Goal: Task Accomplishment & Management: Manage account settings

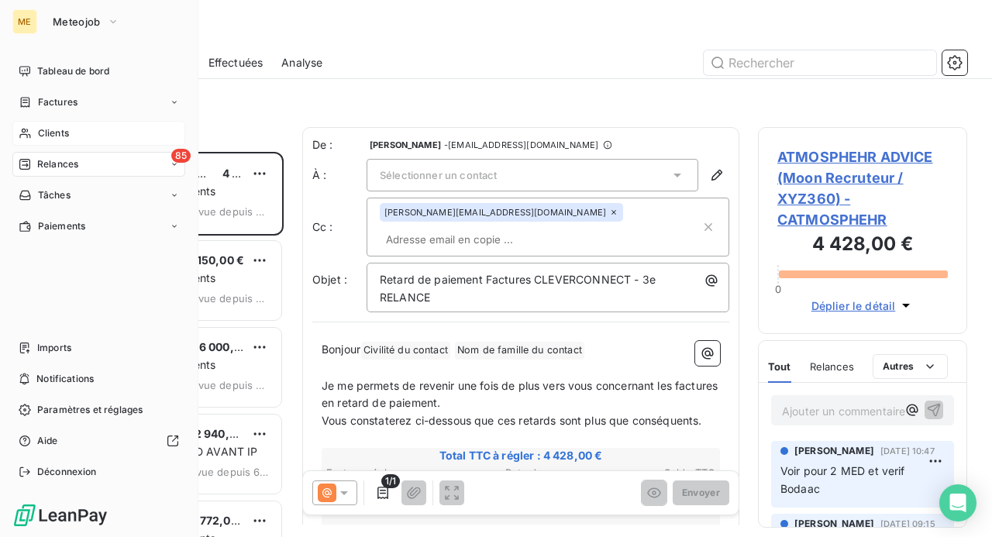
scroll to position [374, 197]
click at [52, 136] on span "Clients" at bounding box center [53, 133] width 31 height 14
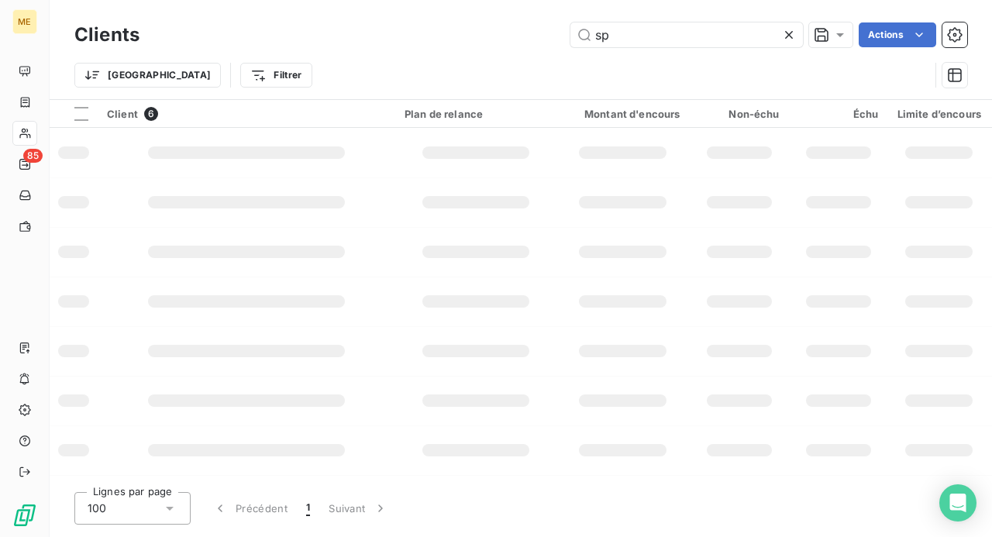
type input "s"
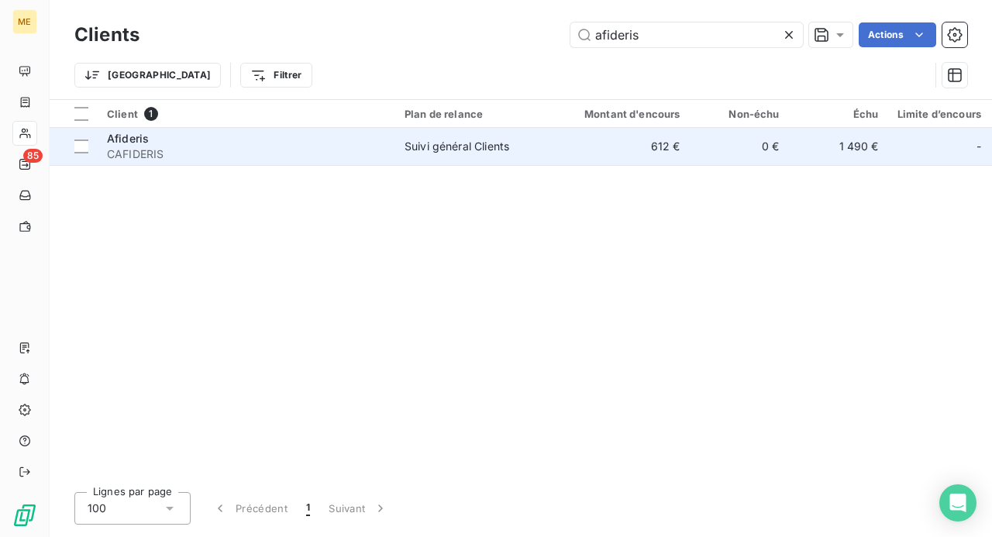
type input "afideris"
click at [435, 150] on div "Suivi général Clients" at bounding box center [457, 147] width 105 height 16
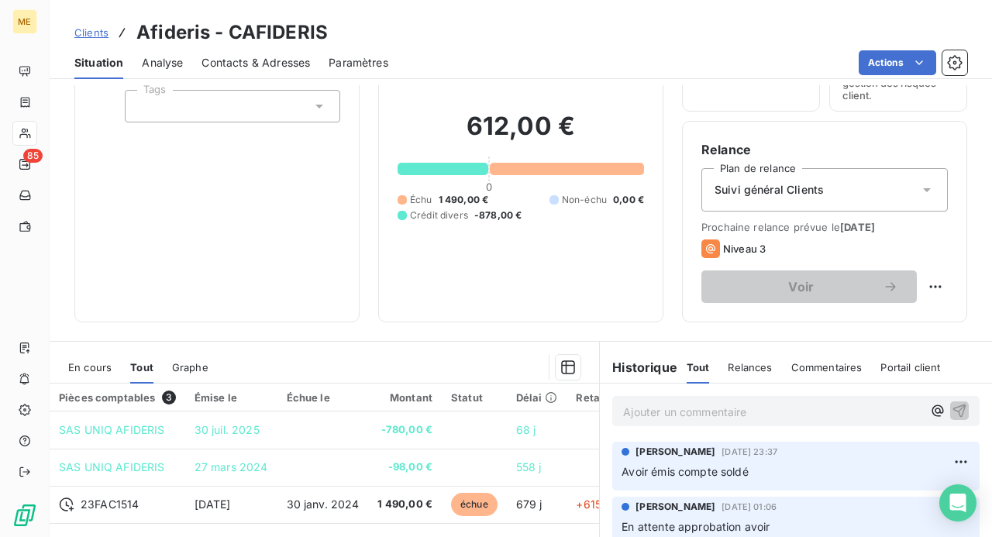
scroll to position [155, 0]
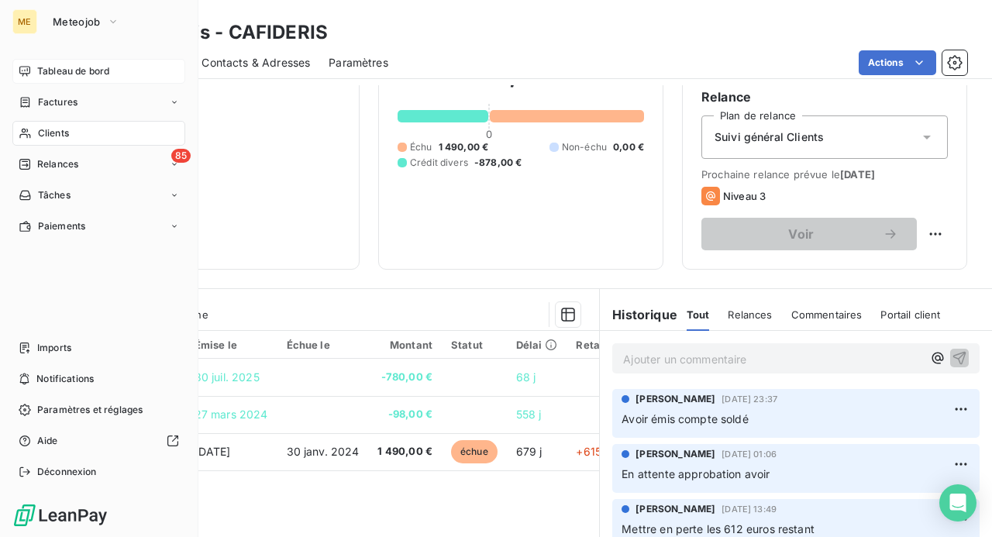
click at [50, 78] on span "Tableau de bord" at bounding box center [73, 71] width 72 height 14
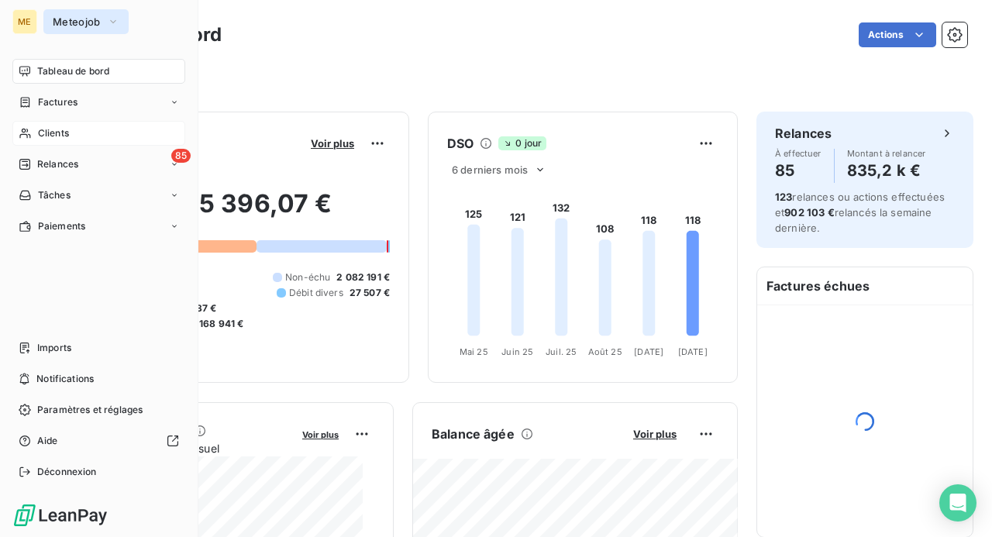
click at [95, 25] on span "Meteojob" at bounding box center [77, 22] width 48 height 12
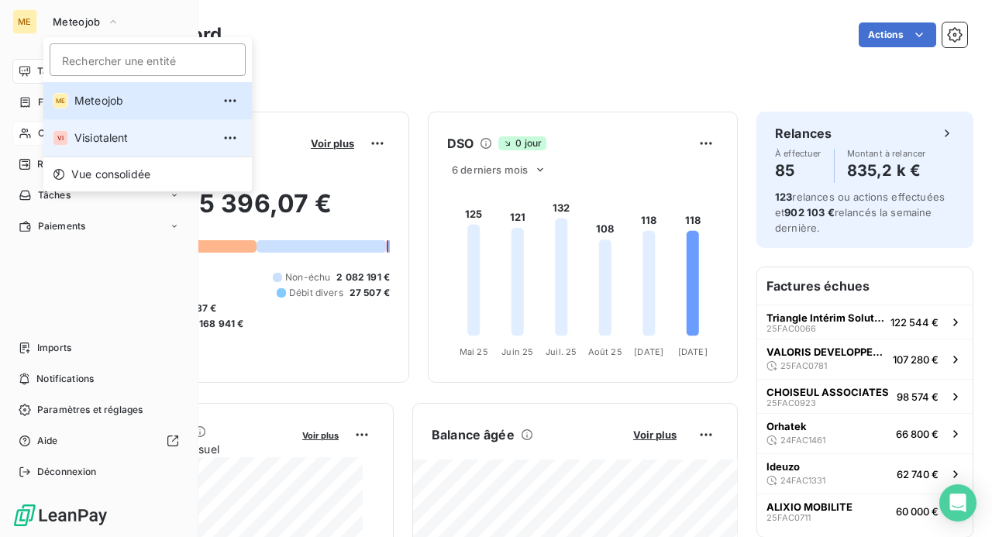
click at [91, 141] on span "Visiotalent" at bounding box center [142, 138] width 137 height 16
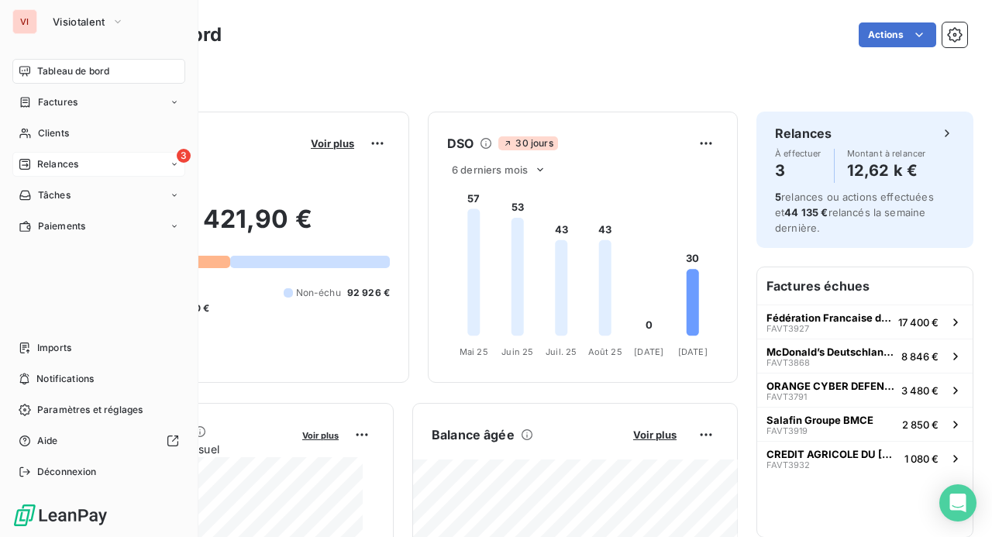
click at [81, 166] on div "3 Relances" at bounding box center [98, 164] width 173 height 25
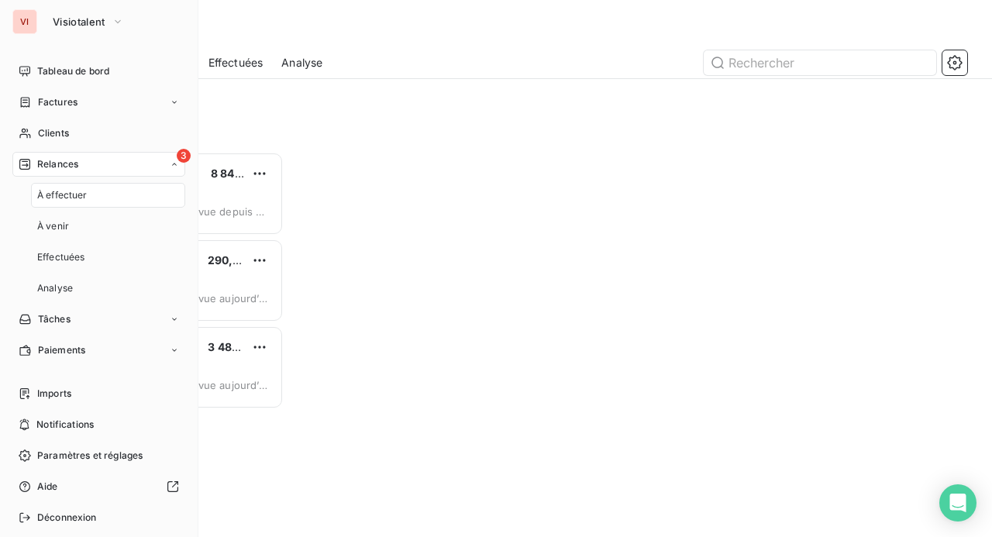
scroll to position [12, 12]
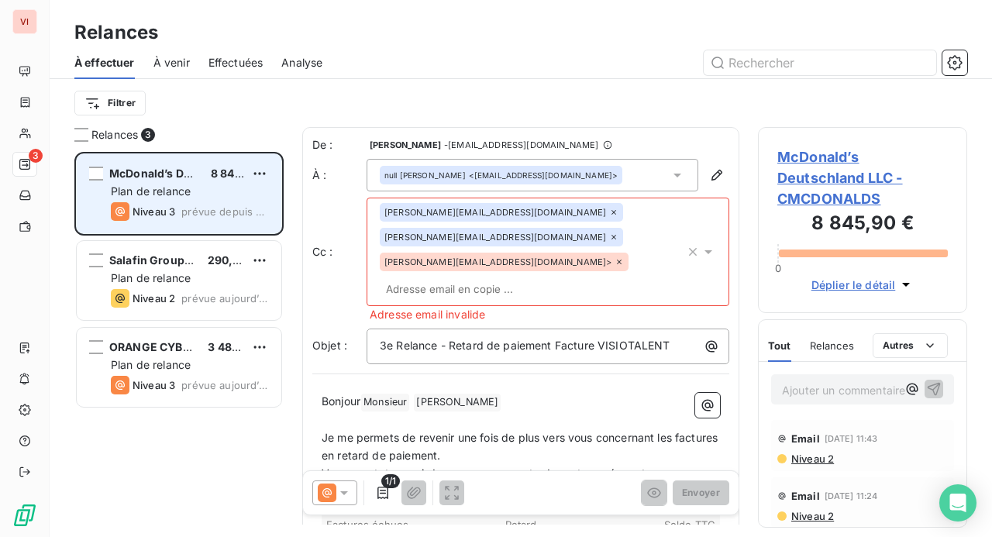
click at [231, 198] on div "McDonald’s Deutschland LLC 8 845,90 € Plan de relance Niveau 3 prévue depuis 2 …" at bounding box center [179, 193] width 205 height 79
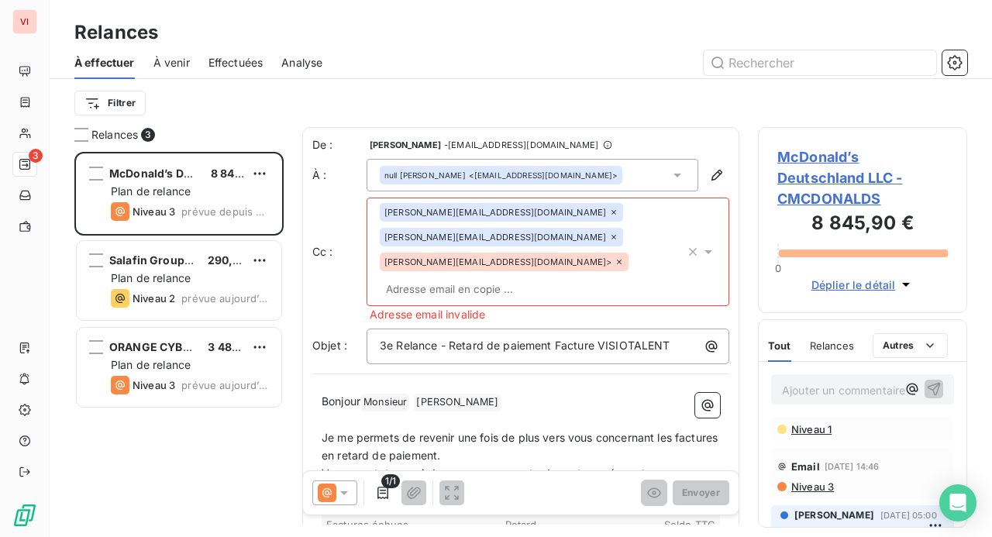
scroll to position [698, 0]
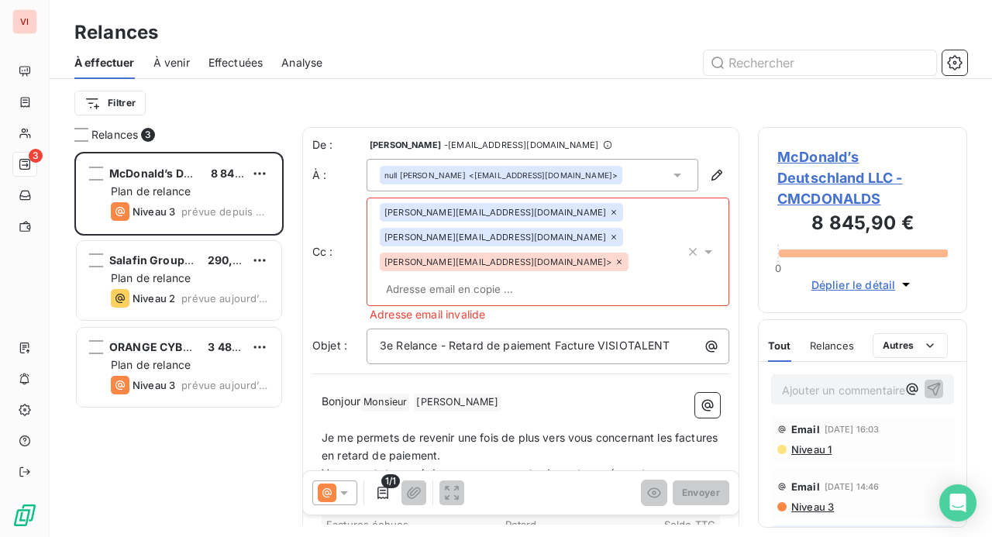
click at [829, 386] on p "Ajouter un commentaire ﻿" at bounding box center [839, 390] width 115 height 19
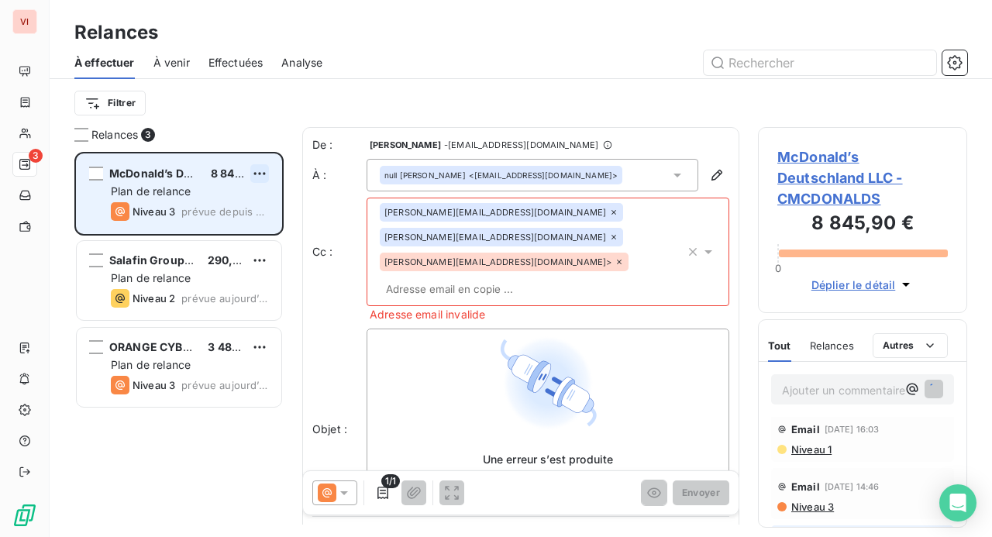
click at [264, 174] on html "VI 3 Relances À effectuer À venir Effectuées Analyse Filtrer Relances 3 McDonal…" at bounding box center [496, 268] width 992 height 537
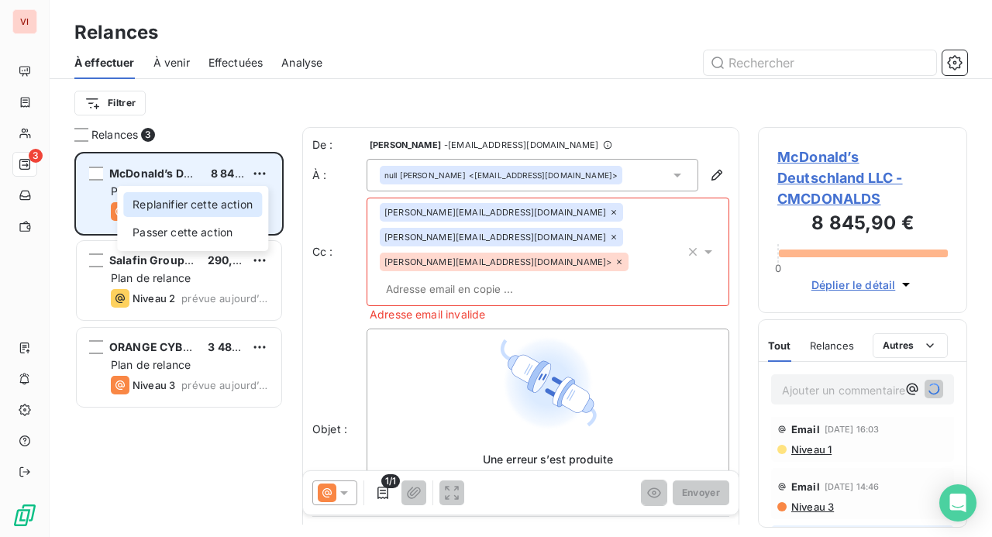
click at [243, 201] on div "Replanifier cette action" at bounding box center [192, 204] width 139 height 25
select select "9"
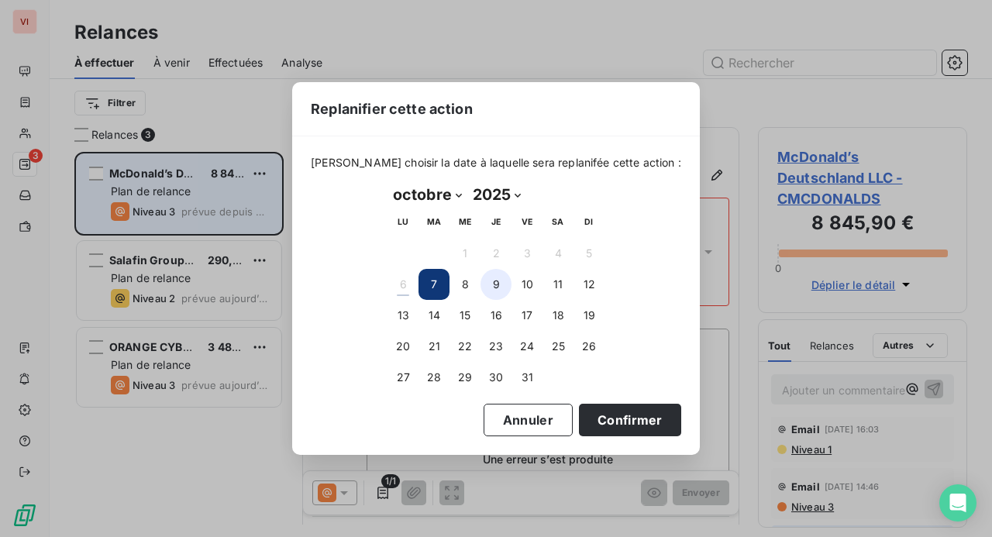
scroll to position [788, 0]
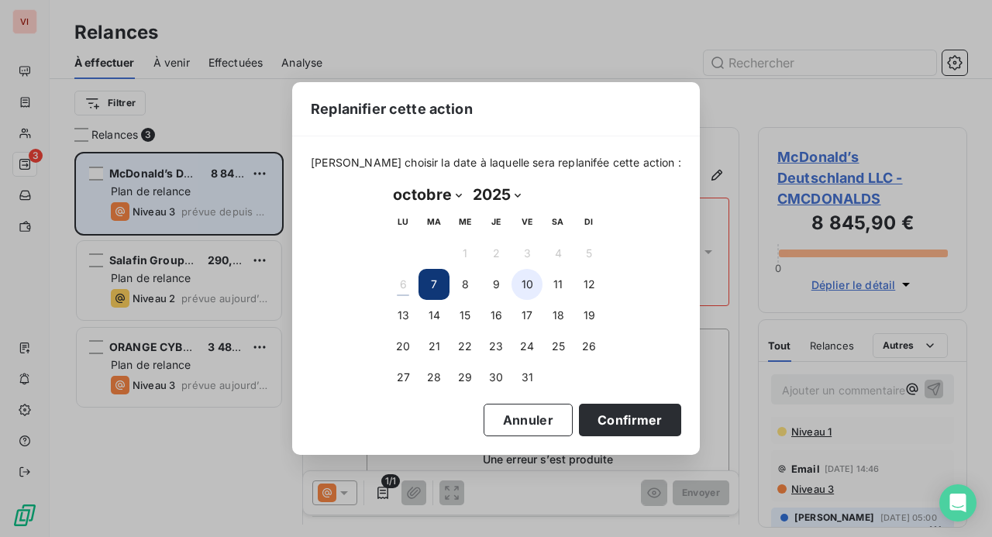
click at [519, 282] on button "10" at bounding box center [527, 284] width 31 height 31
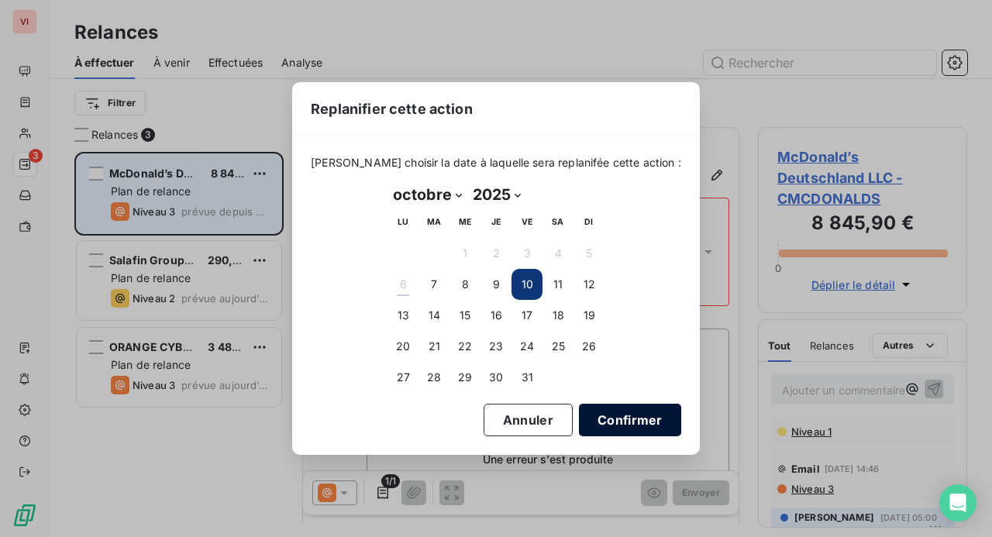
click at [625, 418] on button "Confirmer" at bounding box center [630, 420] width 102 height 33
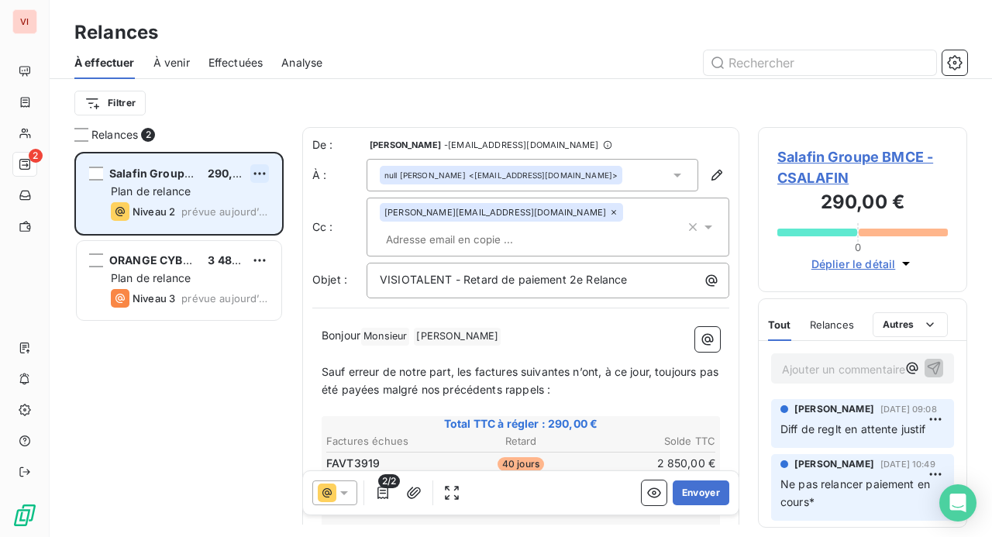
click at [259, 177] on html "VI 2 Relances À effectuer À venir Effectuées Analyse Filtrer Relances 2 Salafin…" at bounding box center [496, 268] width 992 height 537
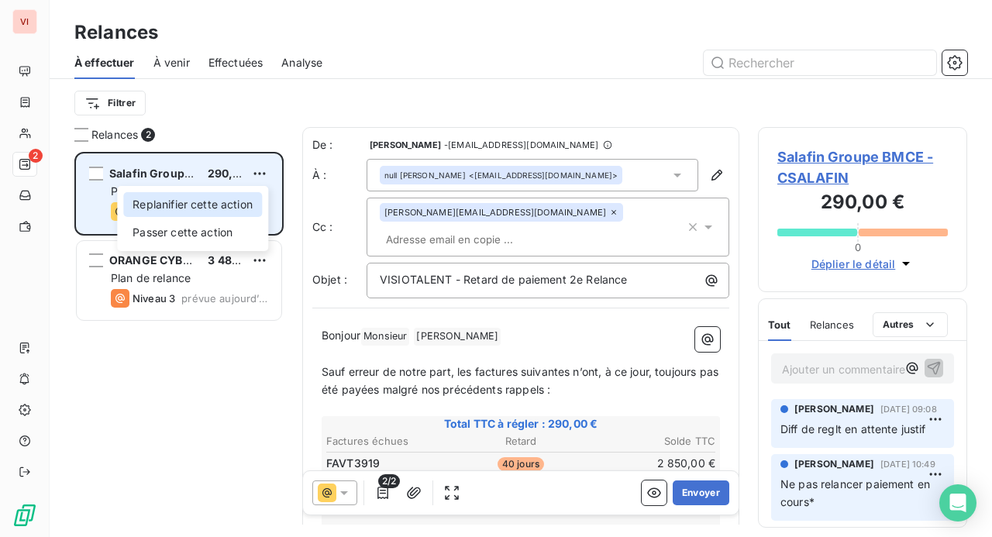
click at [245, 203] on div "Replanifier cette action" at bounding box center [192, 204] width 139 height 25
select select "9"
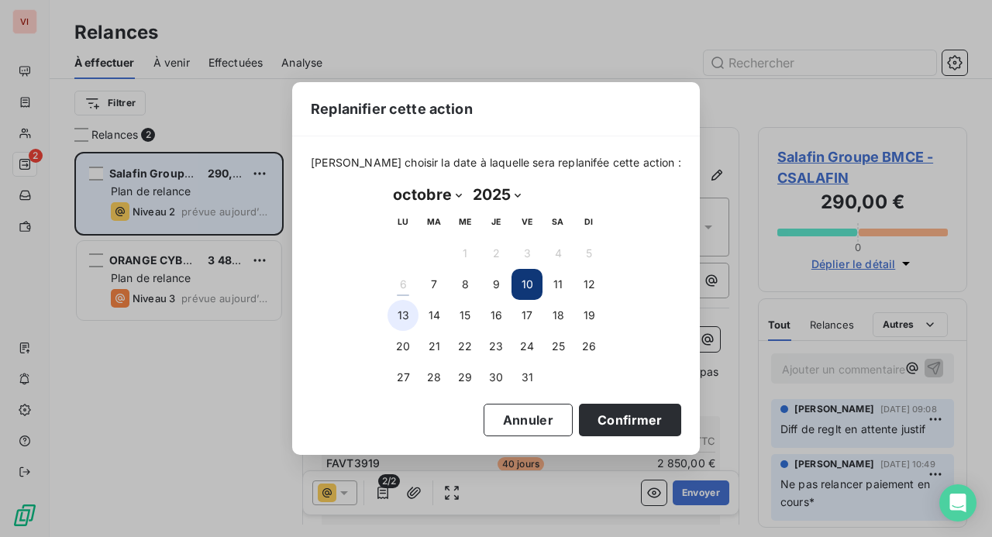
click at [406, 314] on button "13" at bounding box center [403, 315] width 31 height 31
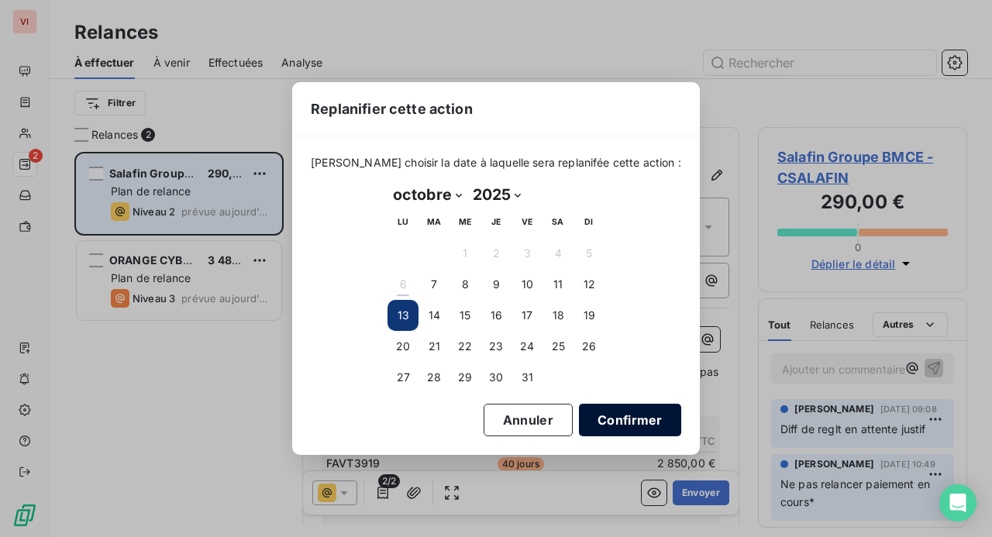
click at [616, 417] on button "Confirmer" at bounding box center [630, 420] width 102 height 33
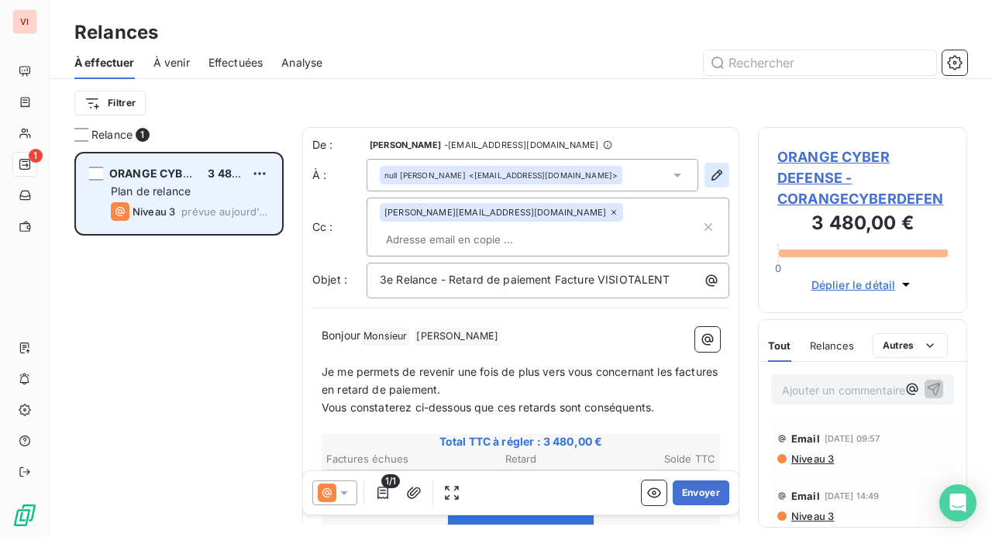
click at [709, 178] on icon "button" at bounding box center [717, 175] width 16 height 16
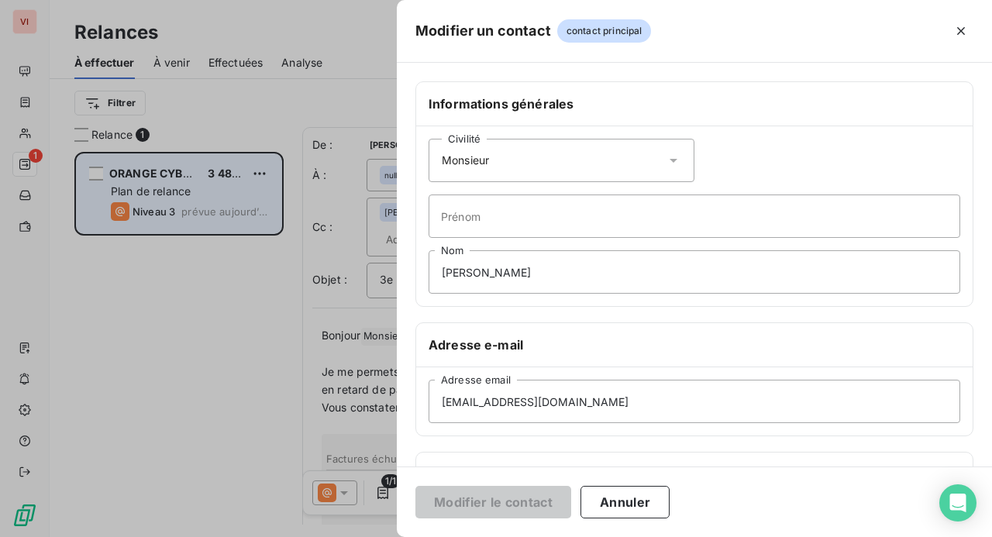
click at [666, 161] on icon at bounding box center [674, 161] width 16 height 16
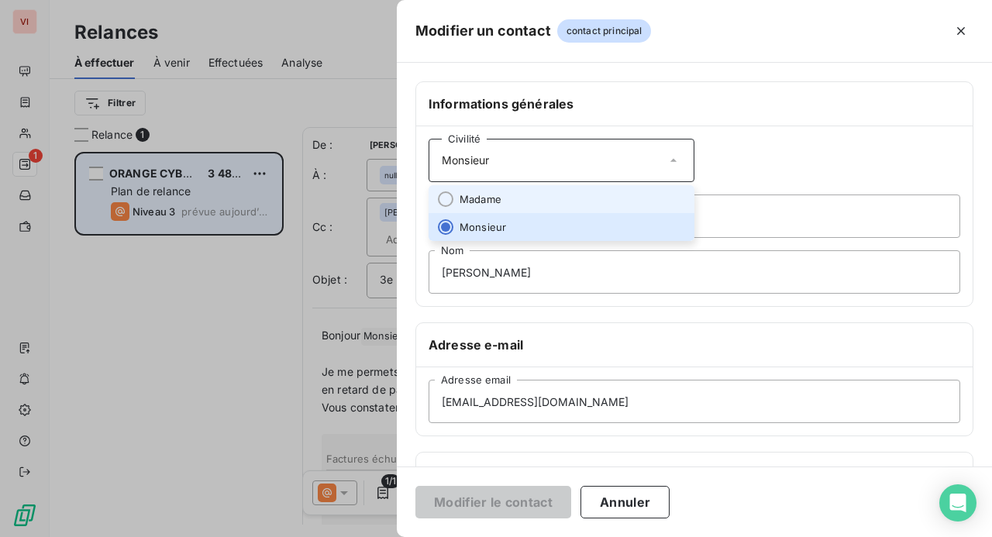
click at [626, 186] on li "Madame" at bounding box center [562, 199] width 266 height 28
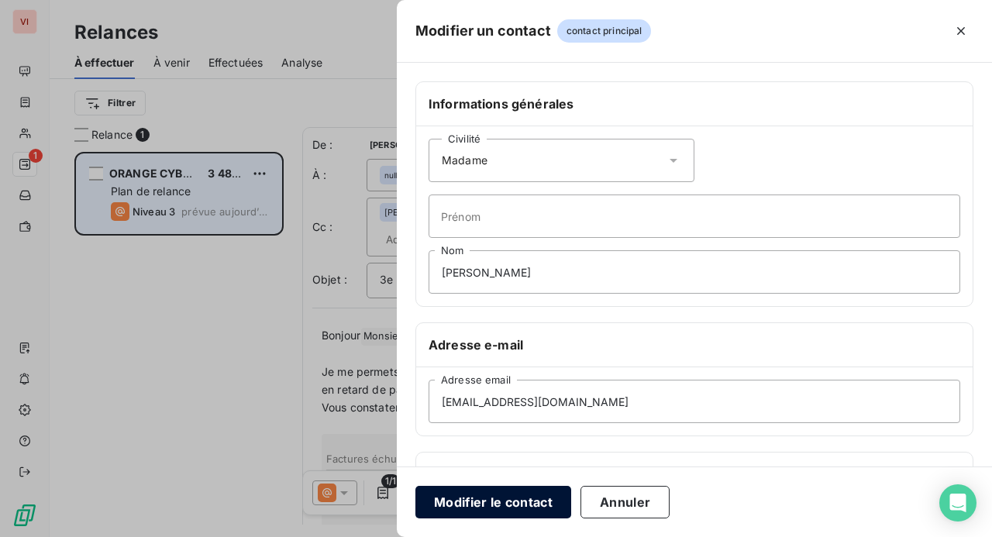
click at [519, 493] on button "Modifier le contact" at bounding box center [494, 502] width 156 height 33
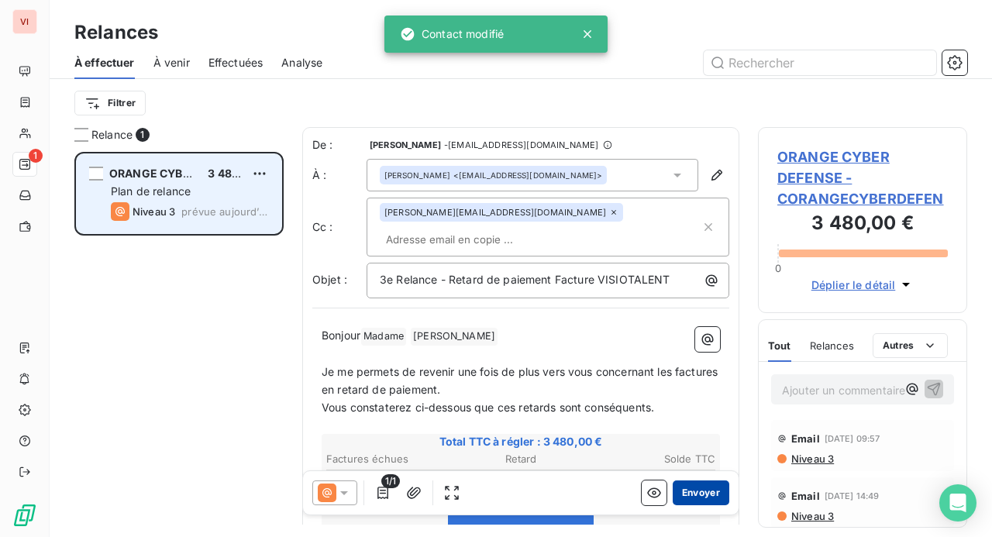
click at [688, 491] on button "Envoyer" at bounding box center [701, 493] width 57 height 25
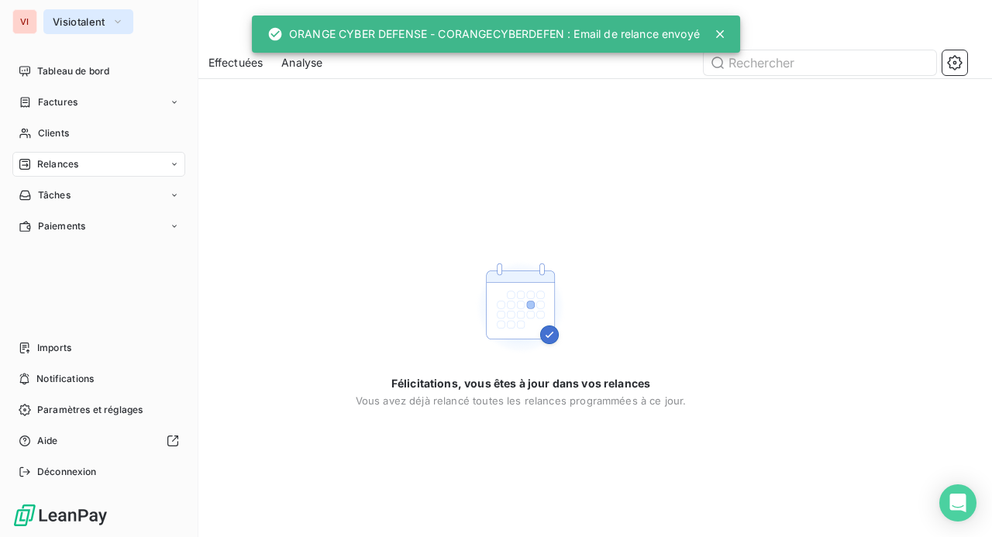
click at [84, 25] on span "Visiotalent" at bounding box center [79, 22] width 53 height 12
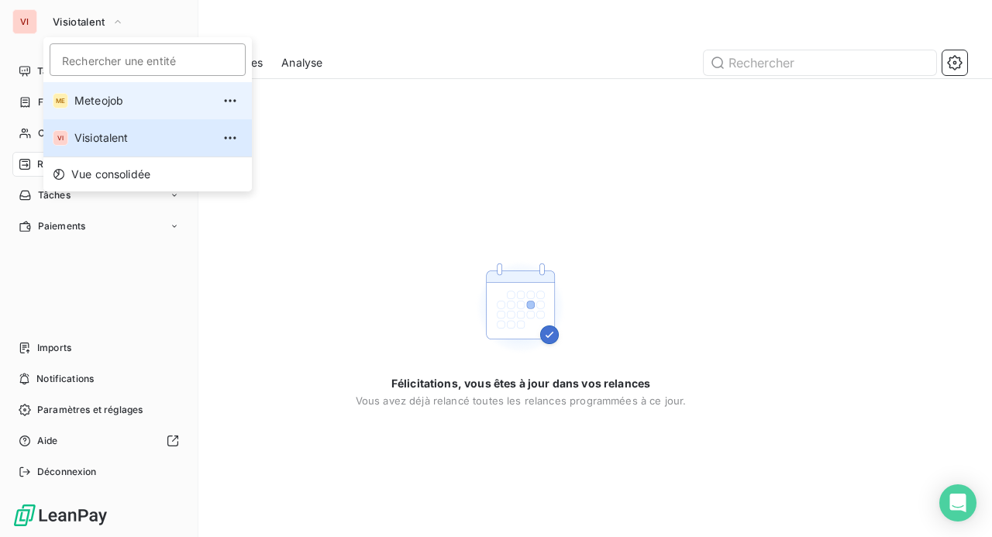
click at [95, 95] on span "Meteojob" at bounding box center [142, 101] width 137 height 16
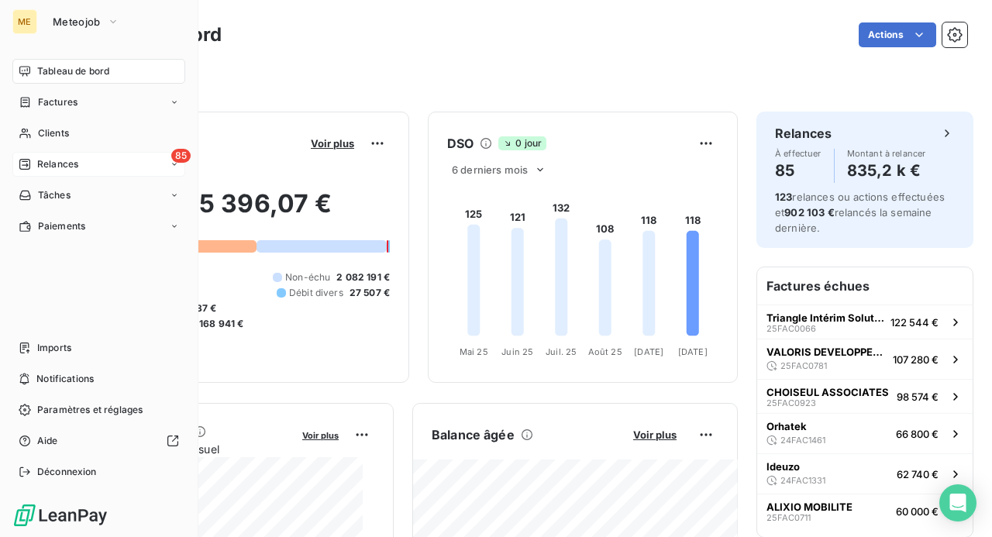
click at [91, 170] on div "85 Relances" at bounding box center [98, 164] width 173 height 25
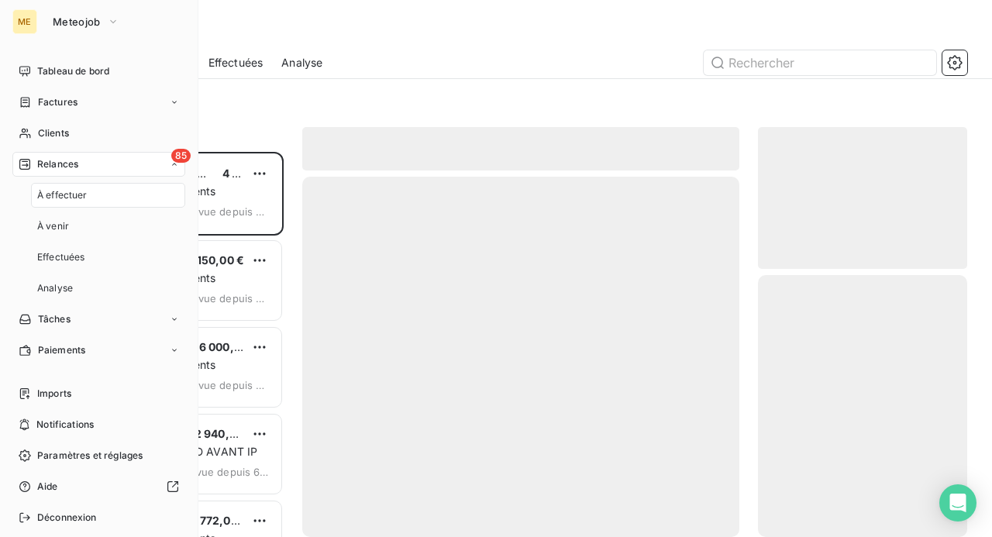
scroll to position [374, 197]
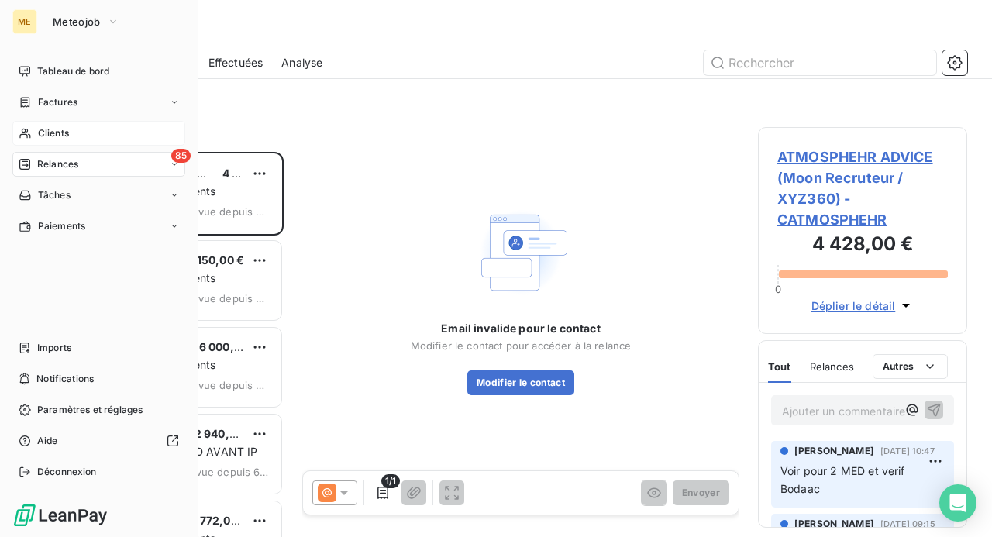
click at [40, 133] on span "Clients" at bounding box center [53, 133] width 31 height 14
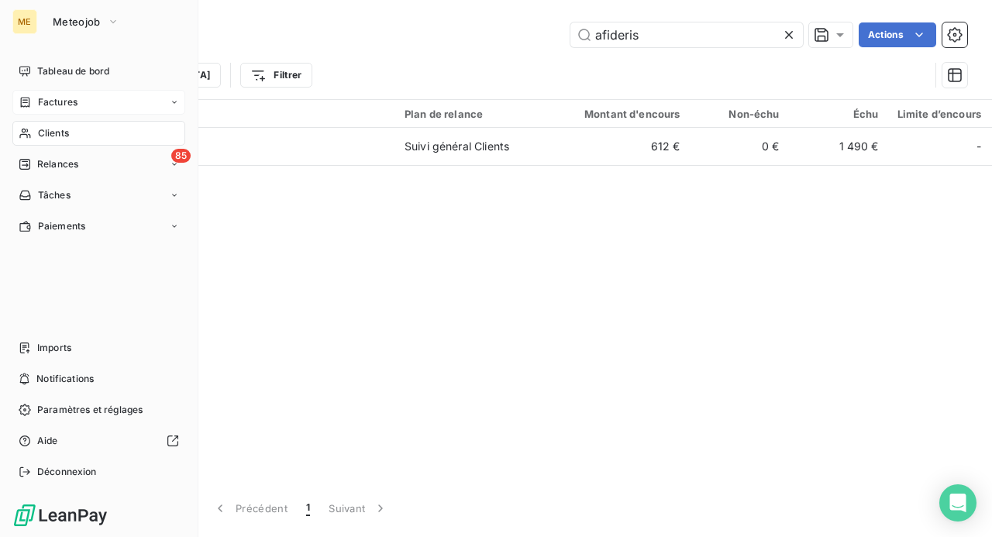
click at [54, 110] on div "Factures" at bounding box center [98, 102] width 173 height 25
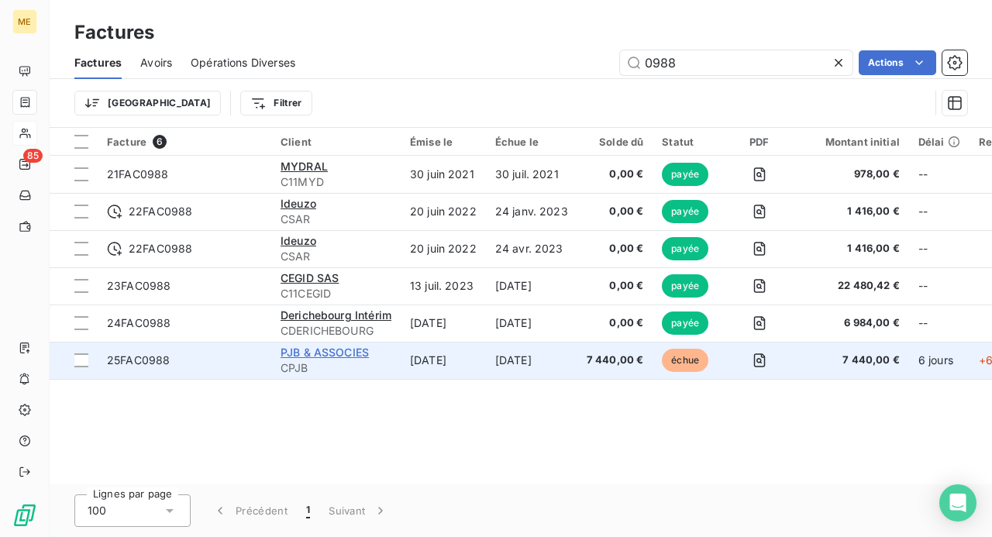
type input "0988"
click at [306, 355] on span "PJB & ASSOCIES" at bounding box center [325, 352] width 88 height 13
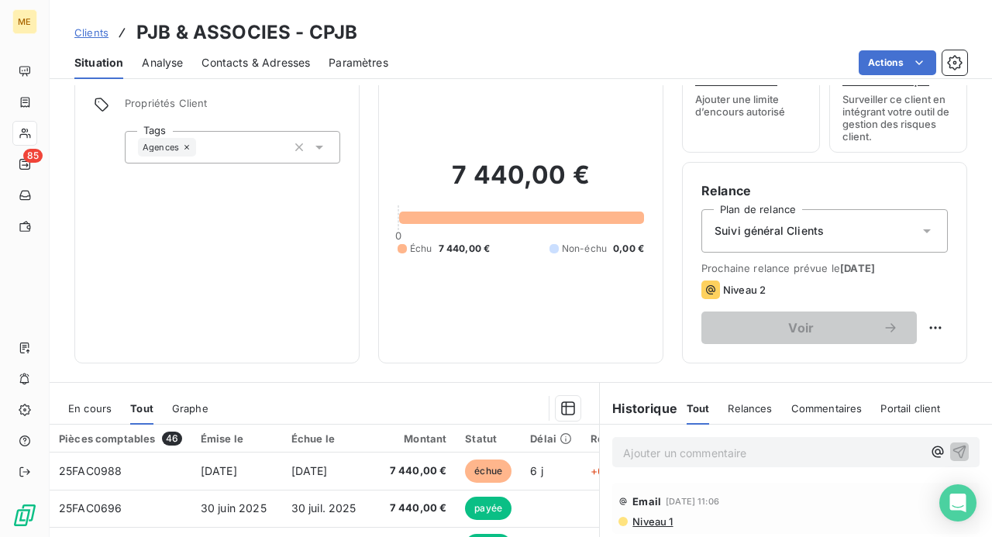
scroll to position [155, 0]
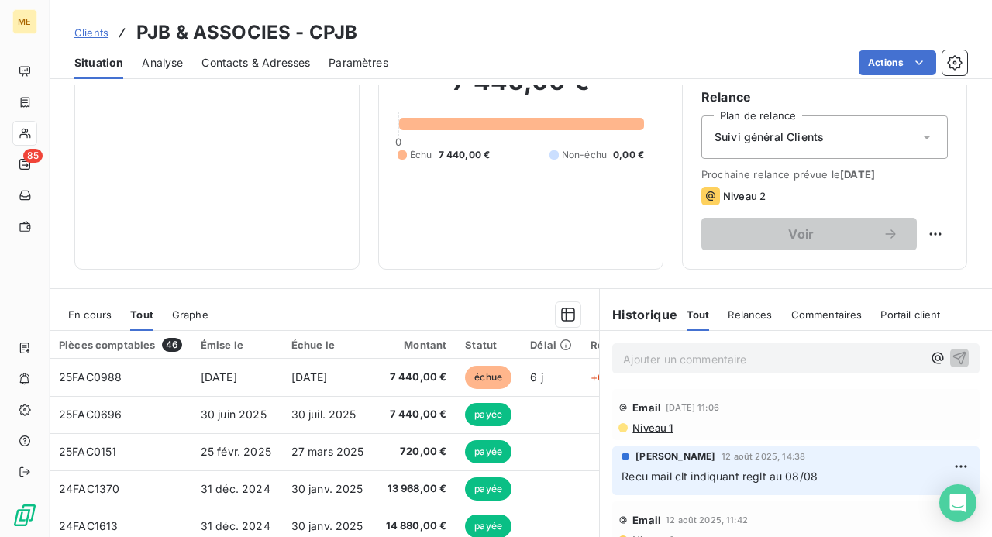
click at [643, 358] on p "Ajouter un commentaire ﻿" at bounding box center [772, 359] width 299 height 19
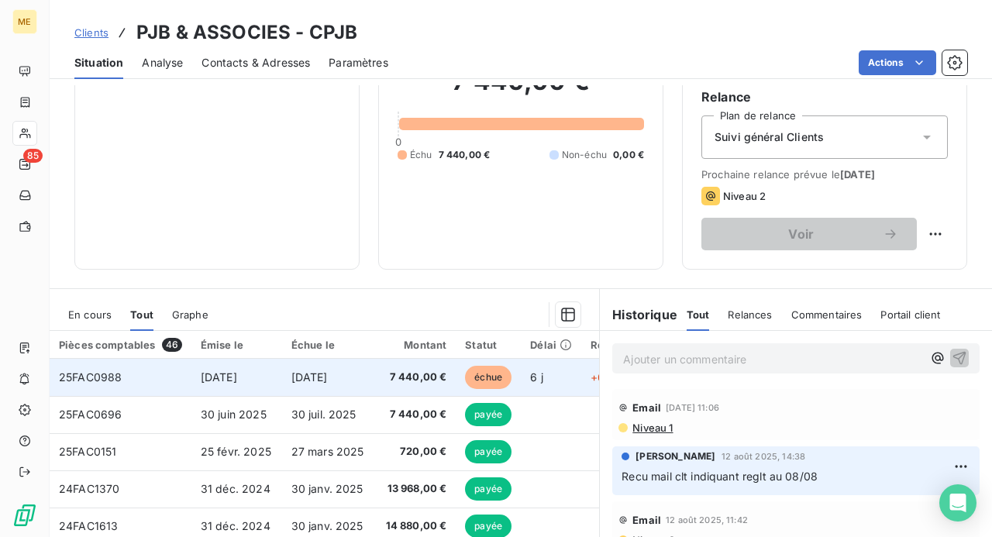
click at [413, 378] on span "7 440,00 €" at bounding box center [415, 378] width 64 height 16
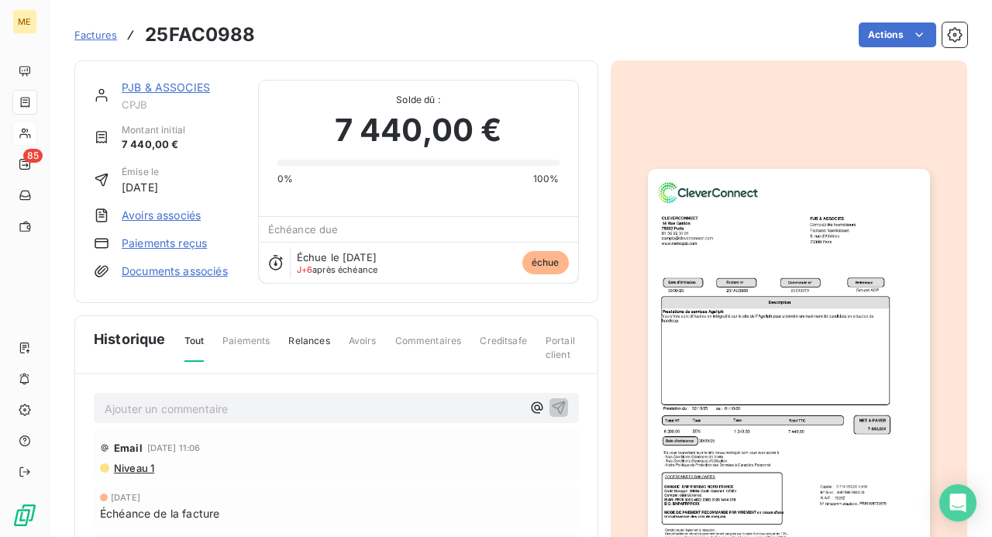
click at [373, 409] on p "Ajouter un commentaire ﻿" at bounding box center [313, 408] width 417 height 19
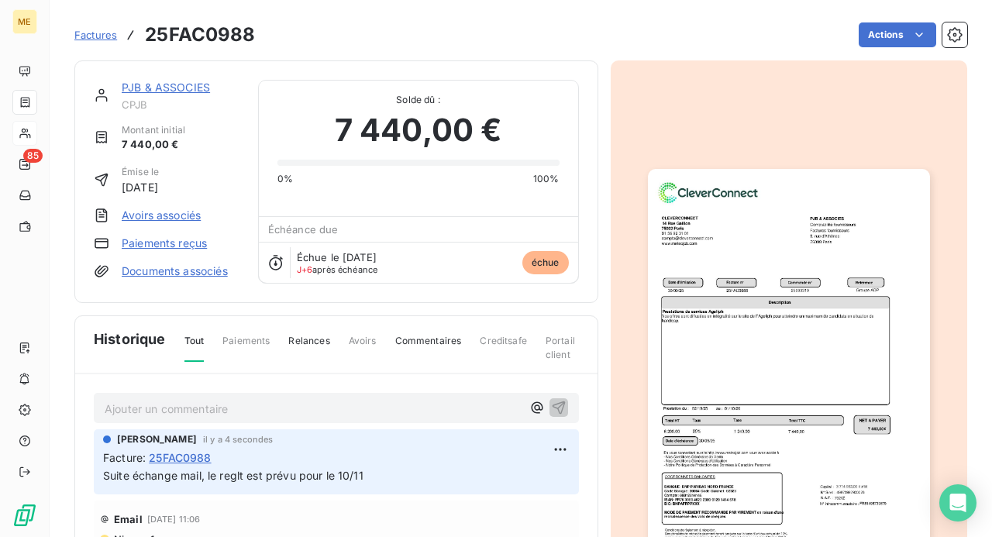
click at [164, 87] on link "PJB & ASSOCIES" at bounding box center [166, 87] width 88 height 13
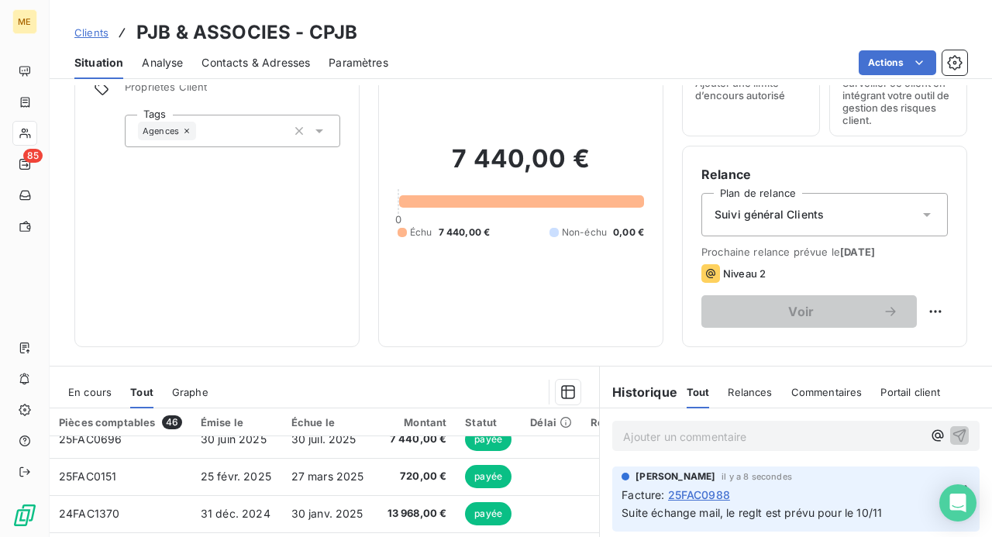
scroll to position [78, 0]
